Goal: Information Seeking & Learning: Learn about a topic

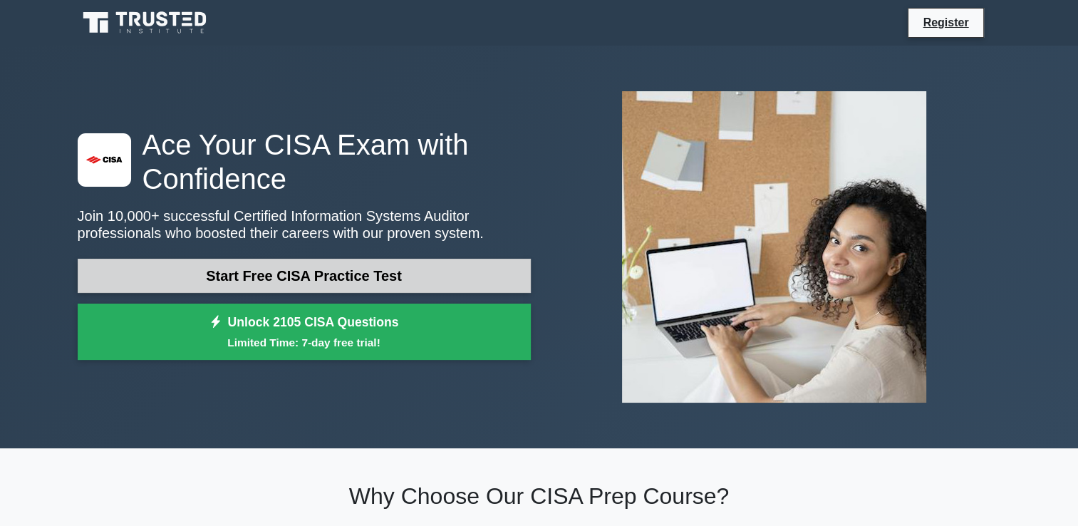
click at [373, 267] on link "Start Free CISA Practice Test" at bounding box center [304, 276] width 453 height 34
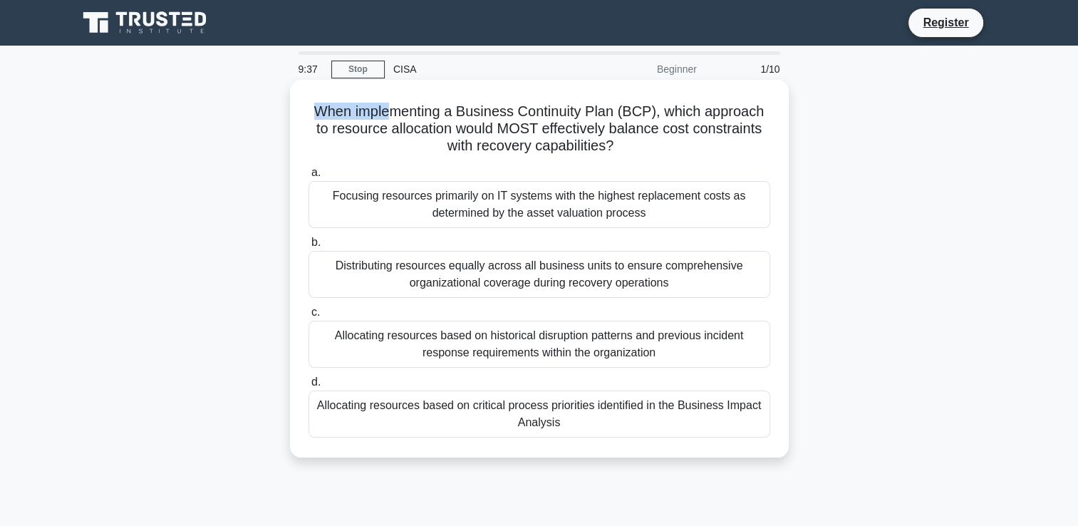
drag, startPoint x: 318, startPoint y: 107, endPoint x: 388, endPoint y: 113, distance: 69.3
click at [388, 113] on h5 "When implementing a Business Continuity Plan (BCP), which approach to resource …" at bounding box center [539, 129] width 464 height 53
drag, startPoint x: 388, startPoint y: 113, endPoint x: 395, endPoint y: 120, distance: 10.1
click at [396, 119] on h5 "When implementing a Business Continuity Plan (BCP), which approach to resource …" at bounding box center [539, 129] width 464 height 53
click at [332, 118] on h5 "When implementing a Business Continuity Plan (BCP), which approach to resource …" at bounding box center [539, 129] width 464 height 53
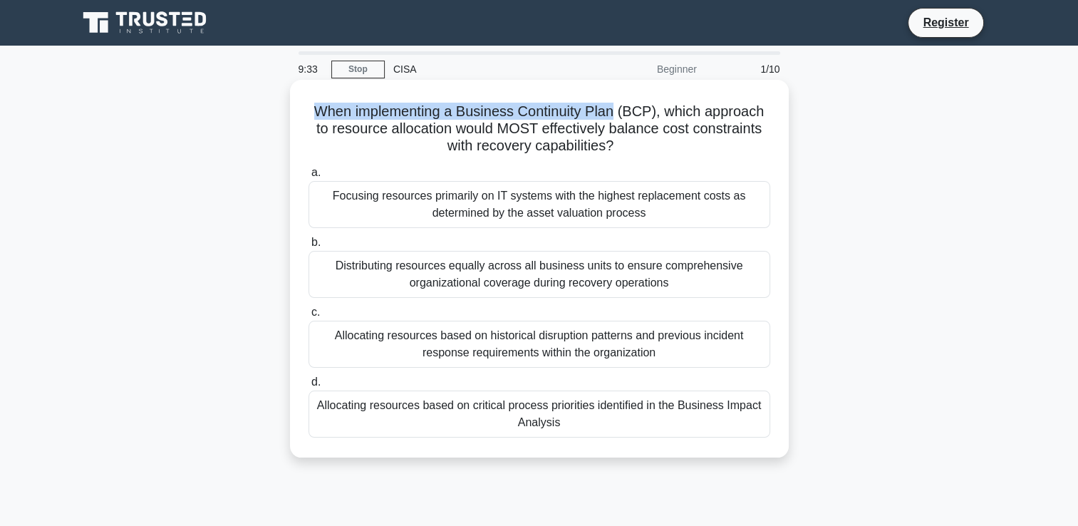
drag, startPoint x: 492, startPoint y: 116, endPoint x: 311, endPoint y: 111, distance: 181.7
click at [311, 111] on h5 "When implementing a Business Continuity Plan (BCP), which approach to resource …" at bounding box center [539, 129] width 464 height 53
click at [526, 118] on h5 "When implementing a Business Continuity Plan (BCP), which approach to resource …" at bounding box center [539, 129] width 464 height 53
click at [734, 110] on h5 "When implementing a Business Continuity Plan (BCP), which approach to resource …" at bounding box center [539, 129] width 464 height 53
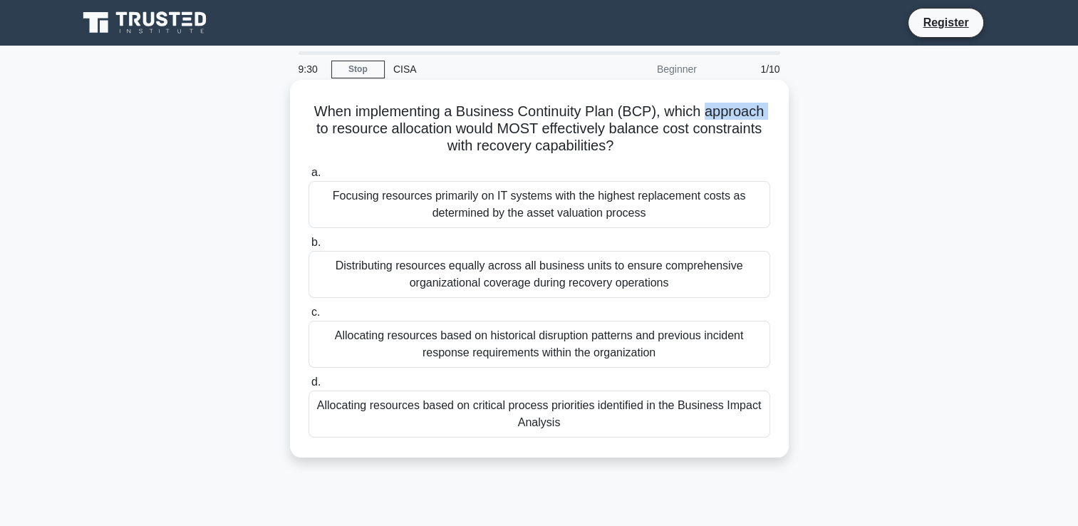
click at [734, 110] on h5 "When implementing a Business Continuity Plan (BCP), which approach to resource …" at bounding box center [539, 129] width 464 height 53
copy h5 "approach"
click at [359, 128] on h5 "When implementing a Business Continuity Plan (BCP), which approach to resource …" at bounding box center [539, 129] width 464 height 53
drag, startPoint x: 624, startPoint y: 145, endPoint x: 665, endPoint y: 114, distance: 51.4
click at [665, 114] on h5 "When implementing a Business Continuity Plan (BCP), which approach to resource …" at bounding box center [539, 129] width 464 height 53
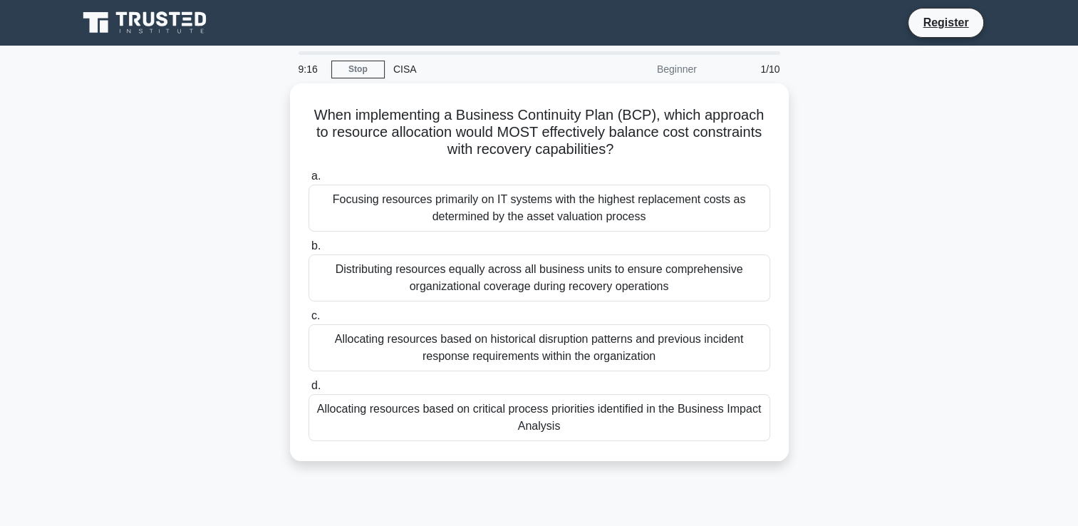
copy h5 "which approach to resource allocation would MOST effectively balance cost const…"
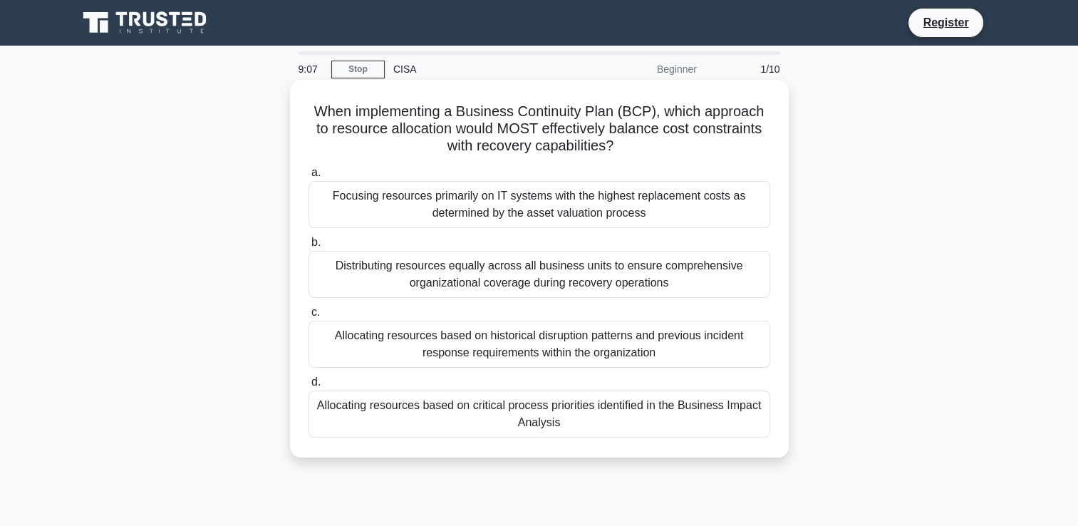
click at [472, 162] on div "a. Focusing resources primarily on IT systems with the highest replacement cost…" at bounding box center [539, 300] width 479 height 279
drag, startPoint x: 306, startPoint y: 106, endPoint x: 672, endPoint y: 112, distance: 366.2
click at [672, 112] on h5 "When implementing a Business Continuity Plan (BCP), which approach to resource …" at bounding box center [539, 129] width 464 height 53
drag, startPoint x: 672, startPoint y: 112, endPoint x: 662, endPoint y: 115, distance: 10.6
click at [662, 115] on h5 "When implementing a Business Continuity Plan (BCP), which approach to resource …" at bounding box center [539, 129] width 464 height 53
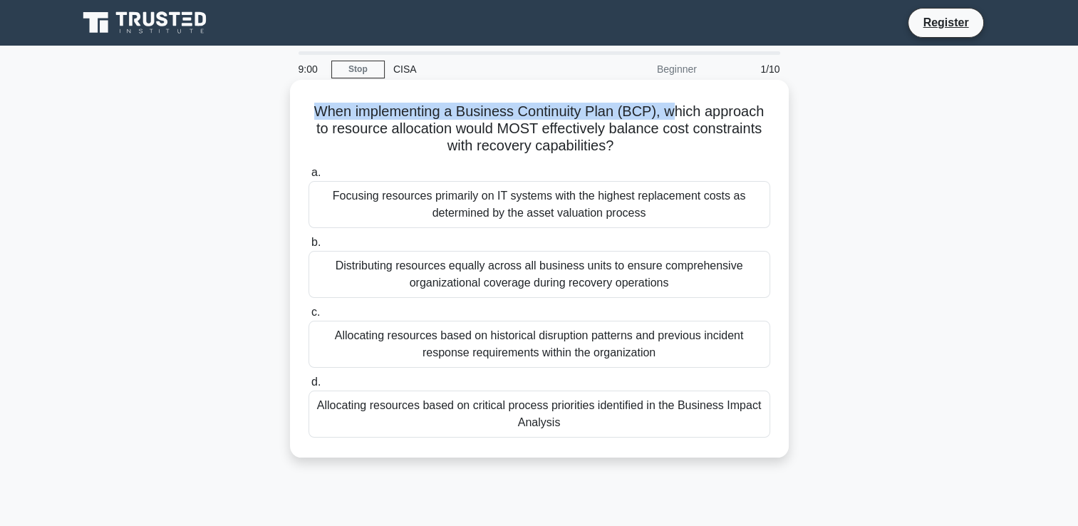
click at [667, 111] on h5 "When implementing a Business Continuity Plan (BCP), which approach to resource …" at bounding box center [539, 129] width 464 height 53
click at [443, 157] on div "When implementing a Business Continuity Plan (BCP), which approach to resource …" at bounding box center [539, 268] width 487 height 366
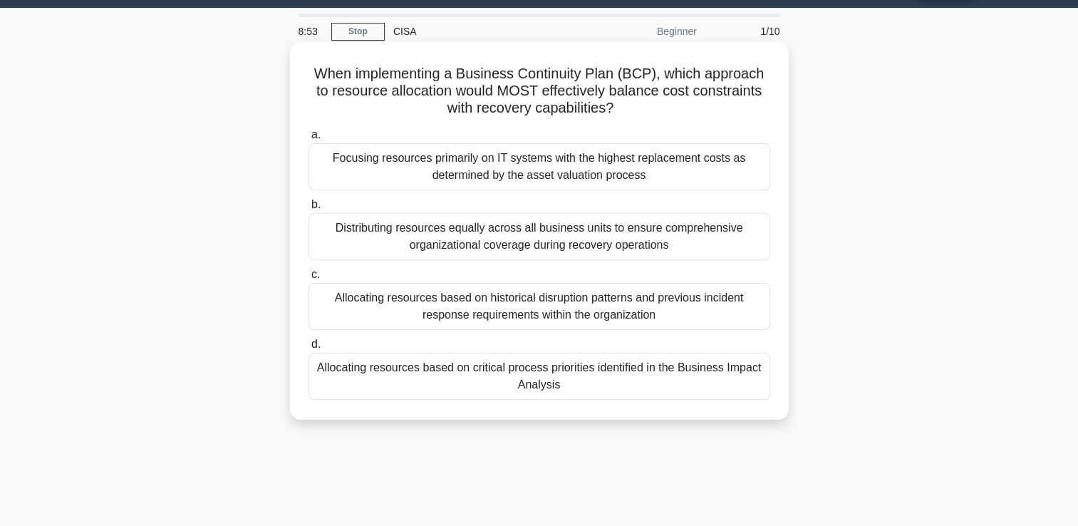
scroll to position [30, 0]
